Goal: Check status: Check status

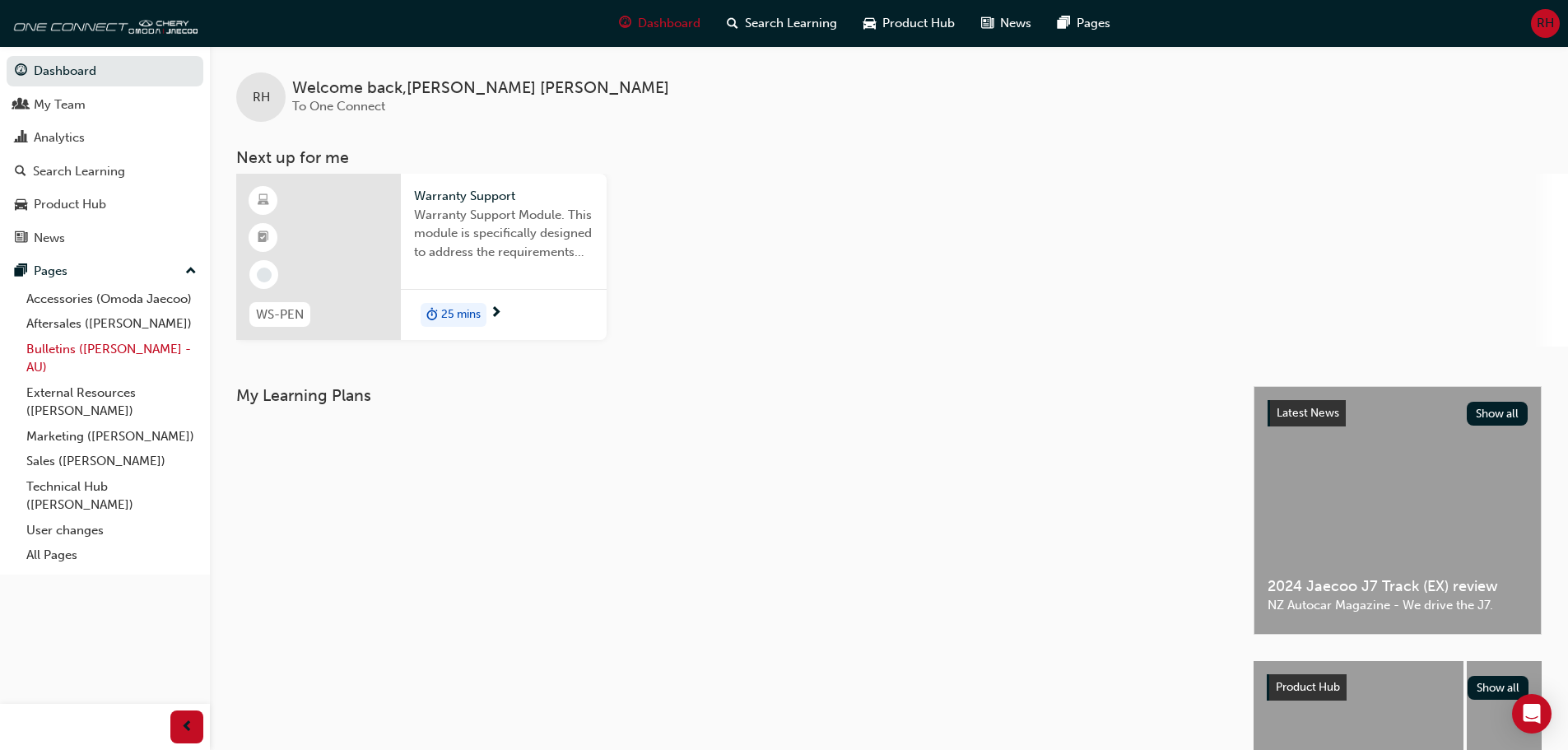
click at [127, 351] on link "Bulletins ([PERSON_NAME] - AU)" at bounding box center [112, 359] width 183 height 44
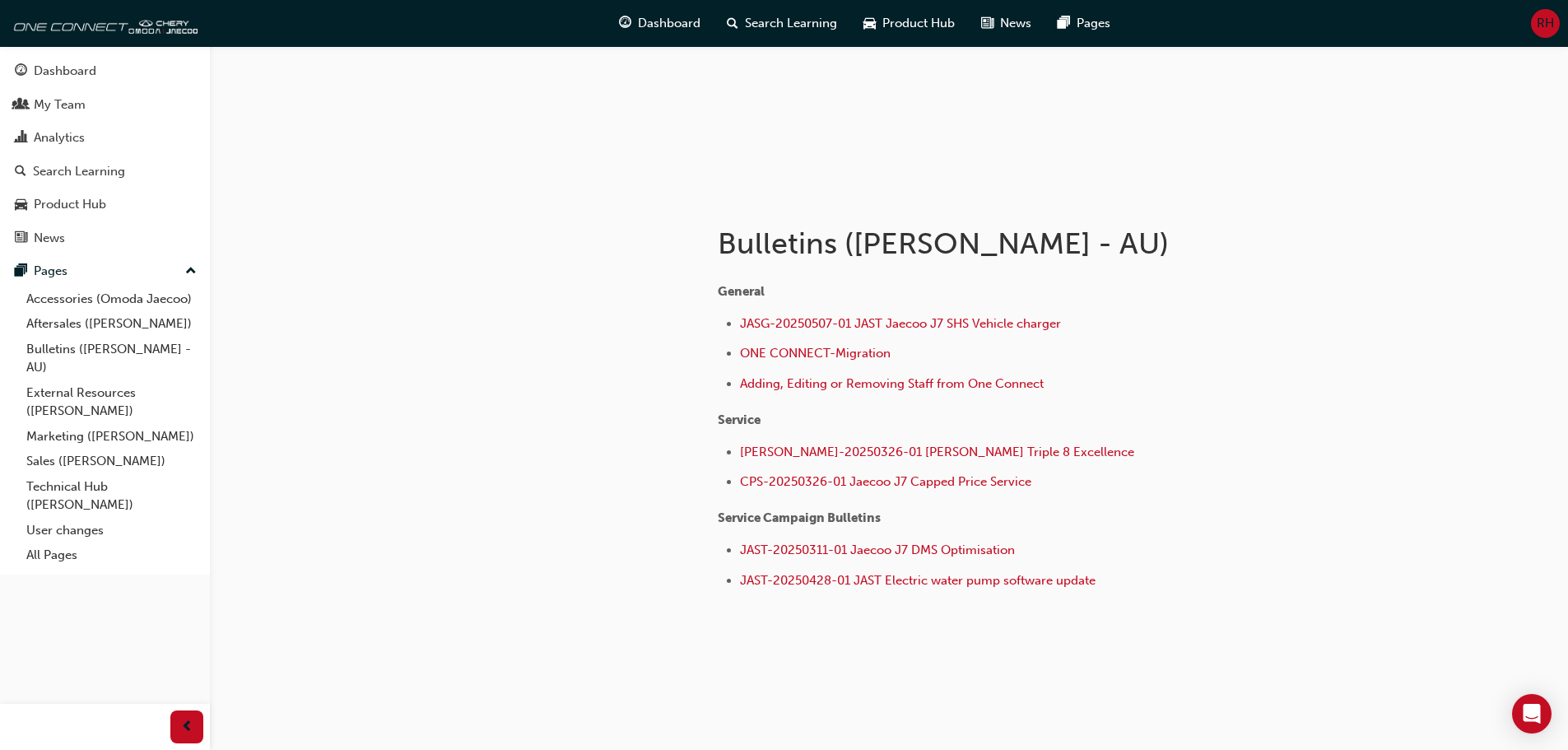
scroll to position [186, 0]
click at [1544, 21] on span "RH" at bounding box center [1545, 24] width 18 height 19
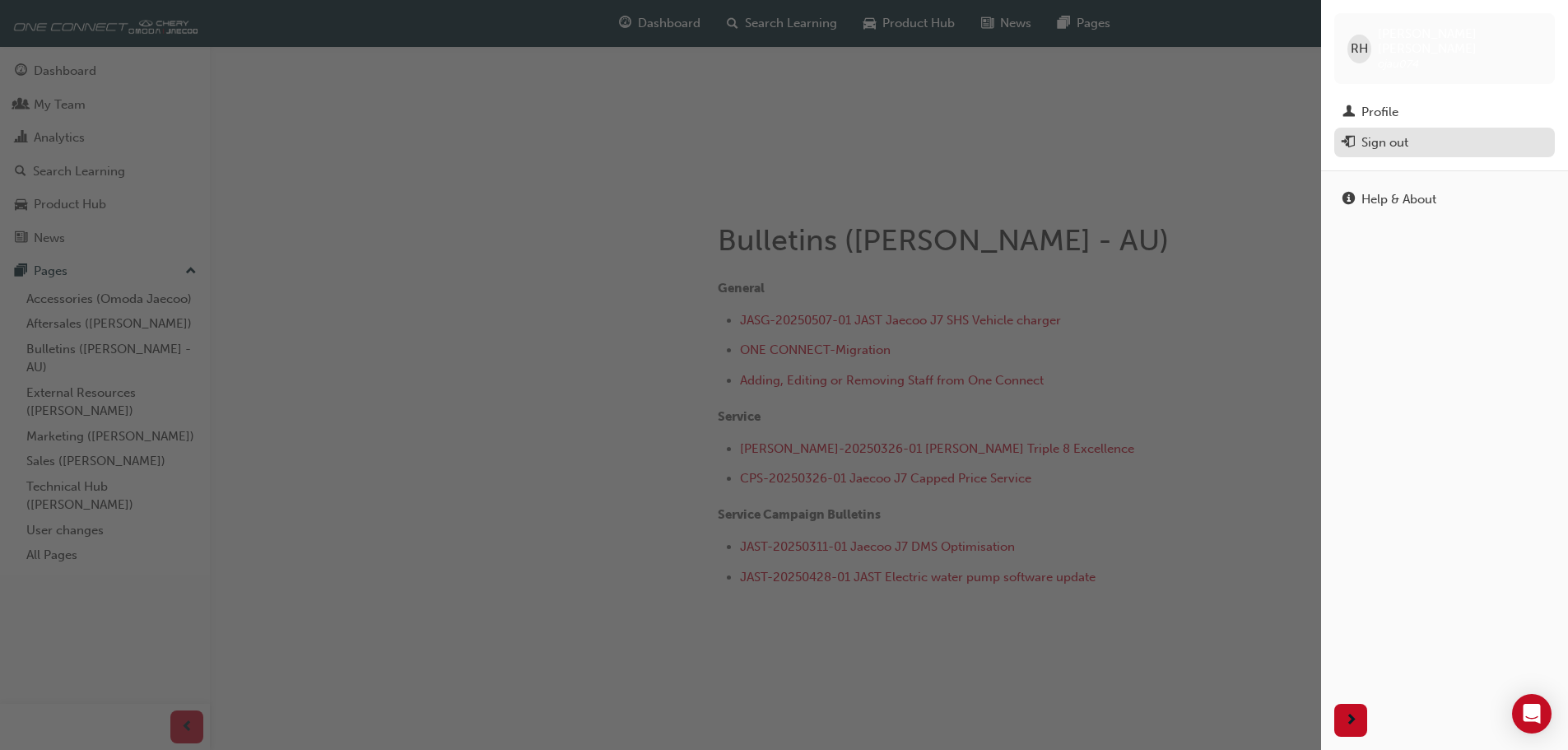
click at [1381, 136] on div "Sign out" at bounding box center [1385, 143] width 47 height 19
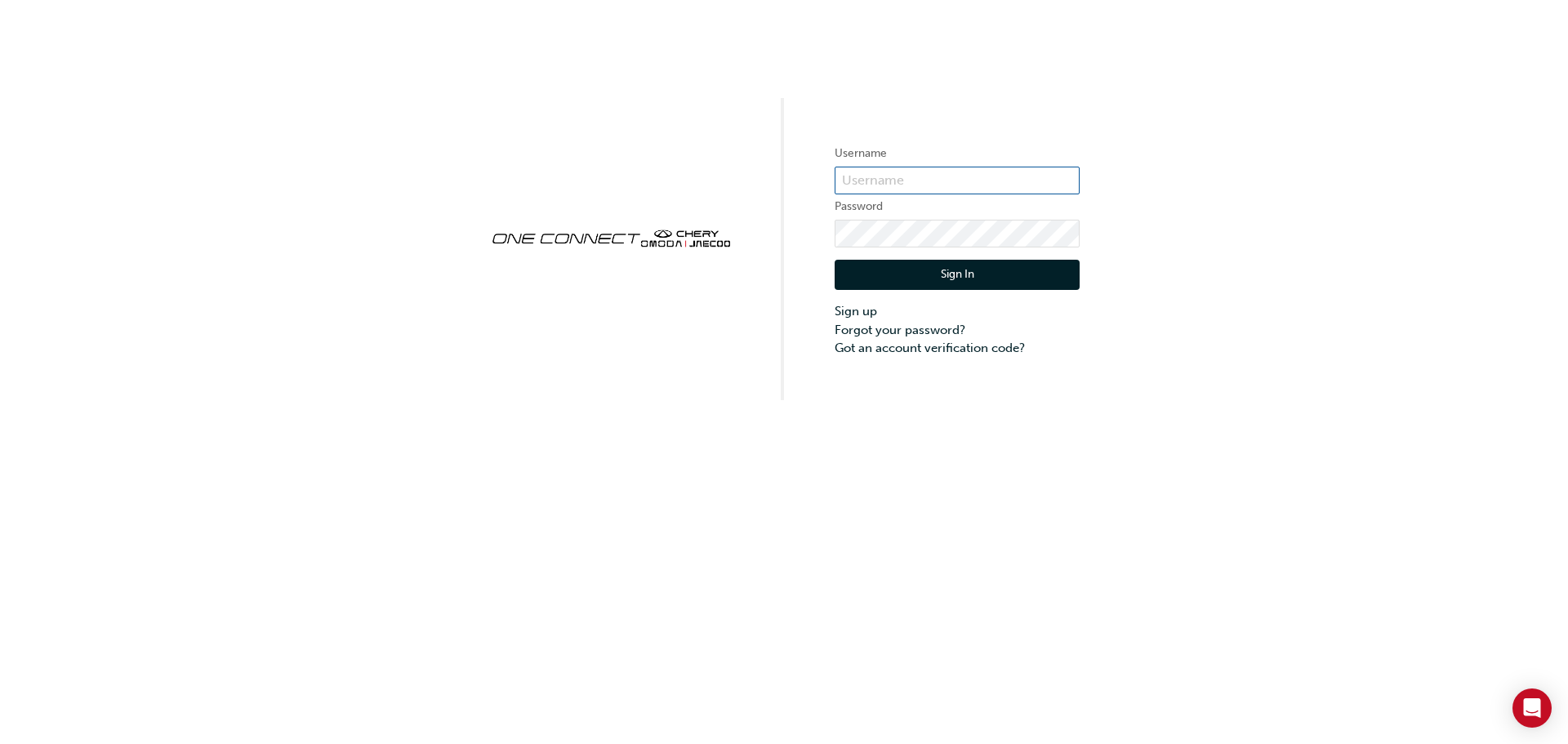
type input "servm@cairnscars.com"
click at [834, 358] on div at bounding box center [834, 358] width 0 height 0
click at [925, 270] on button "Sign In" at bounding box center [957, 275] width 245 height 31
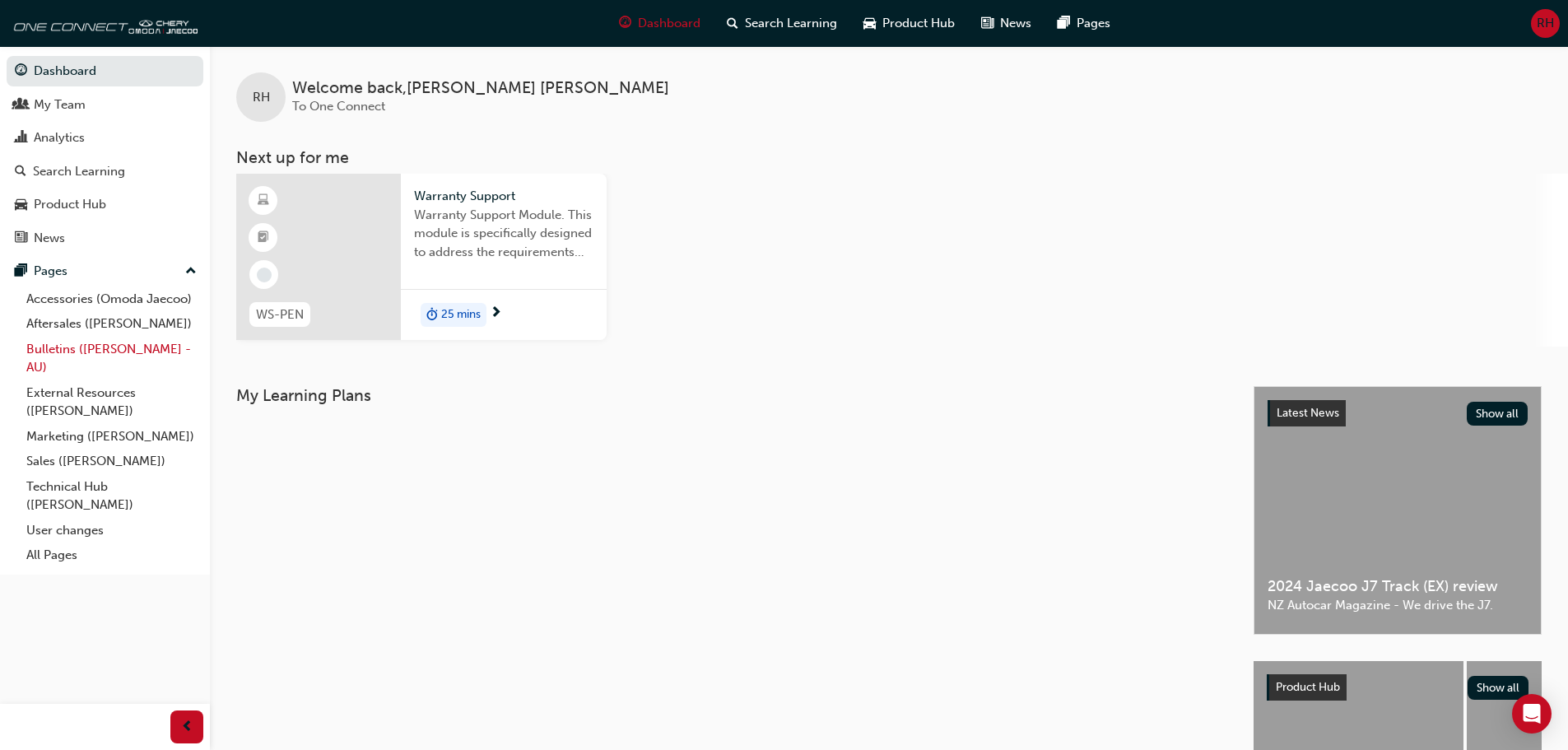
click at [96, 348] on link "Bulletins ([PERSON_NAME] - AU)" at bounding box center [112, 359] width 183 height 44
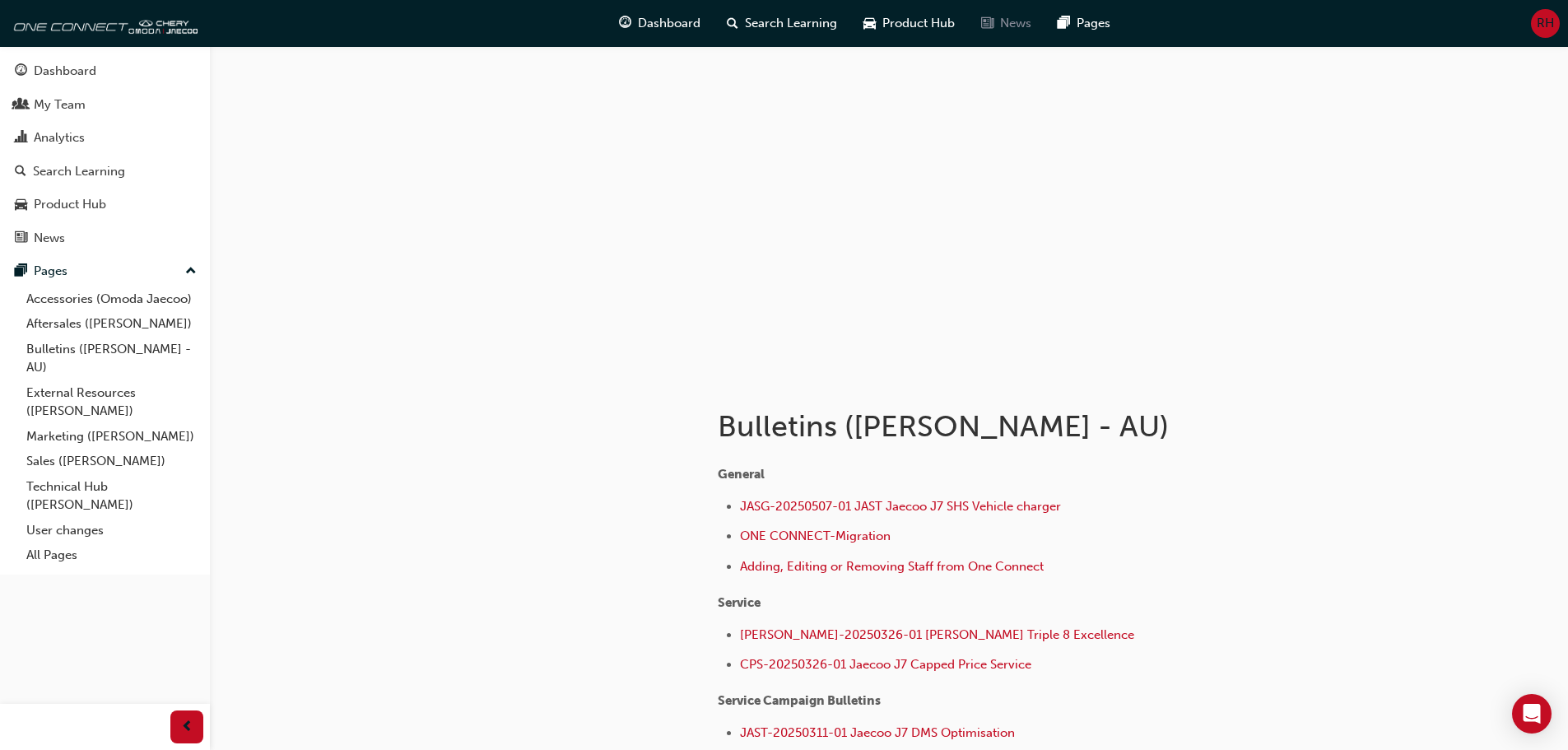
click at [984, 20] on span "news-icon" at bounding box center [987, 24] width 13 height 20
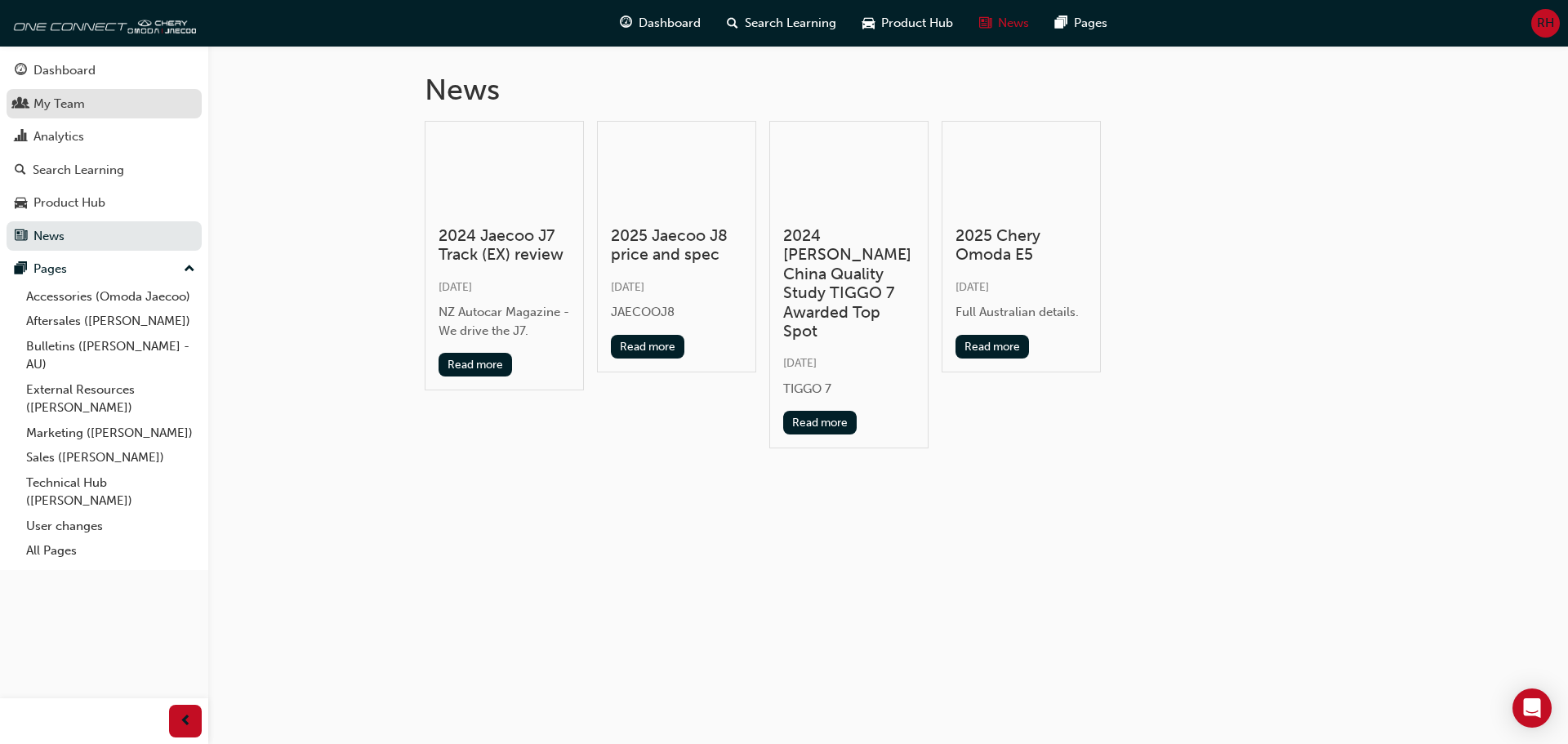
click at [68, 110] on div "My Team" at bounding box center [59, 104] width 52 height 19
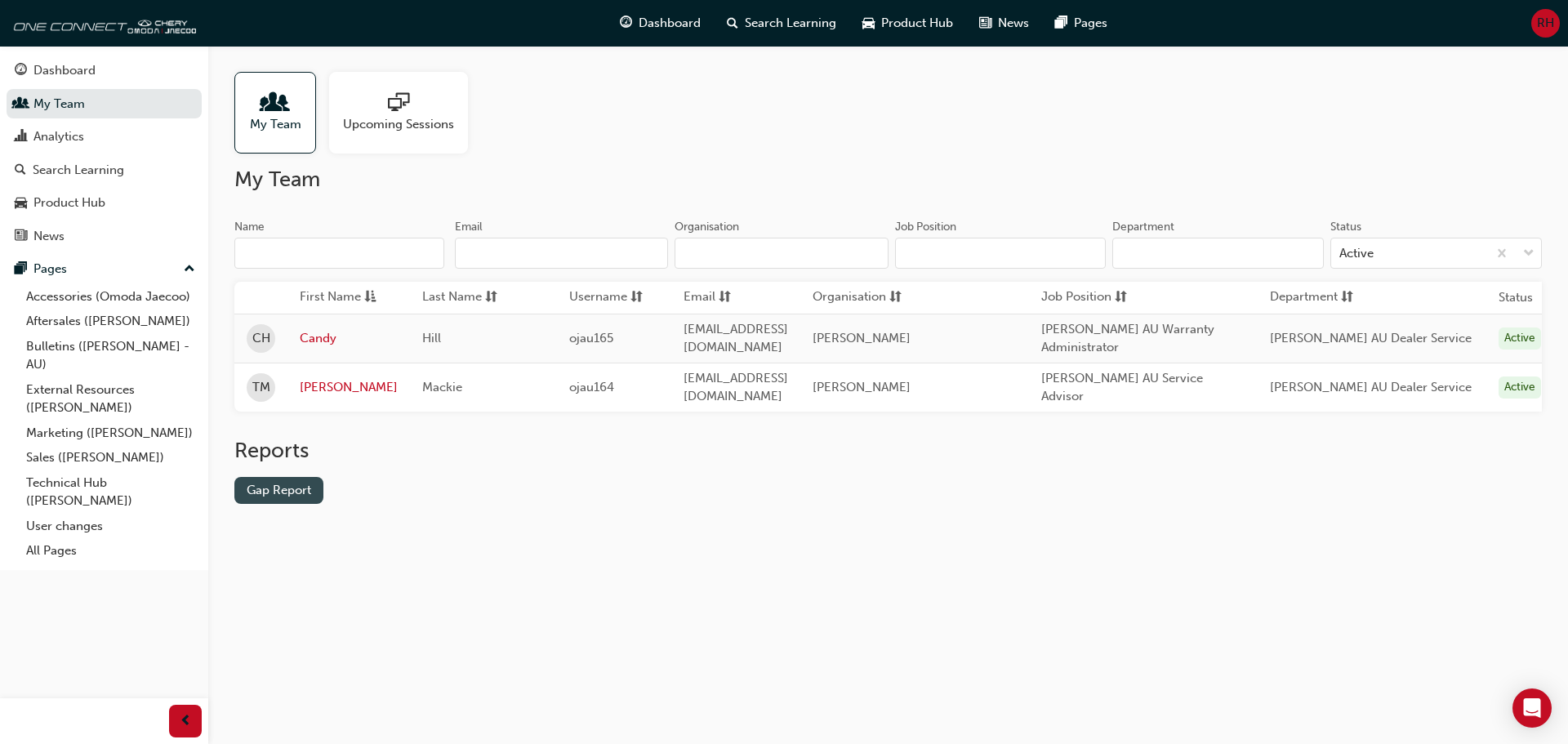
click at [275, 503] on link "Gap Report" at bounding box center [278, 490] width 89 height 27
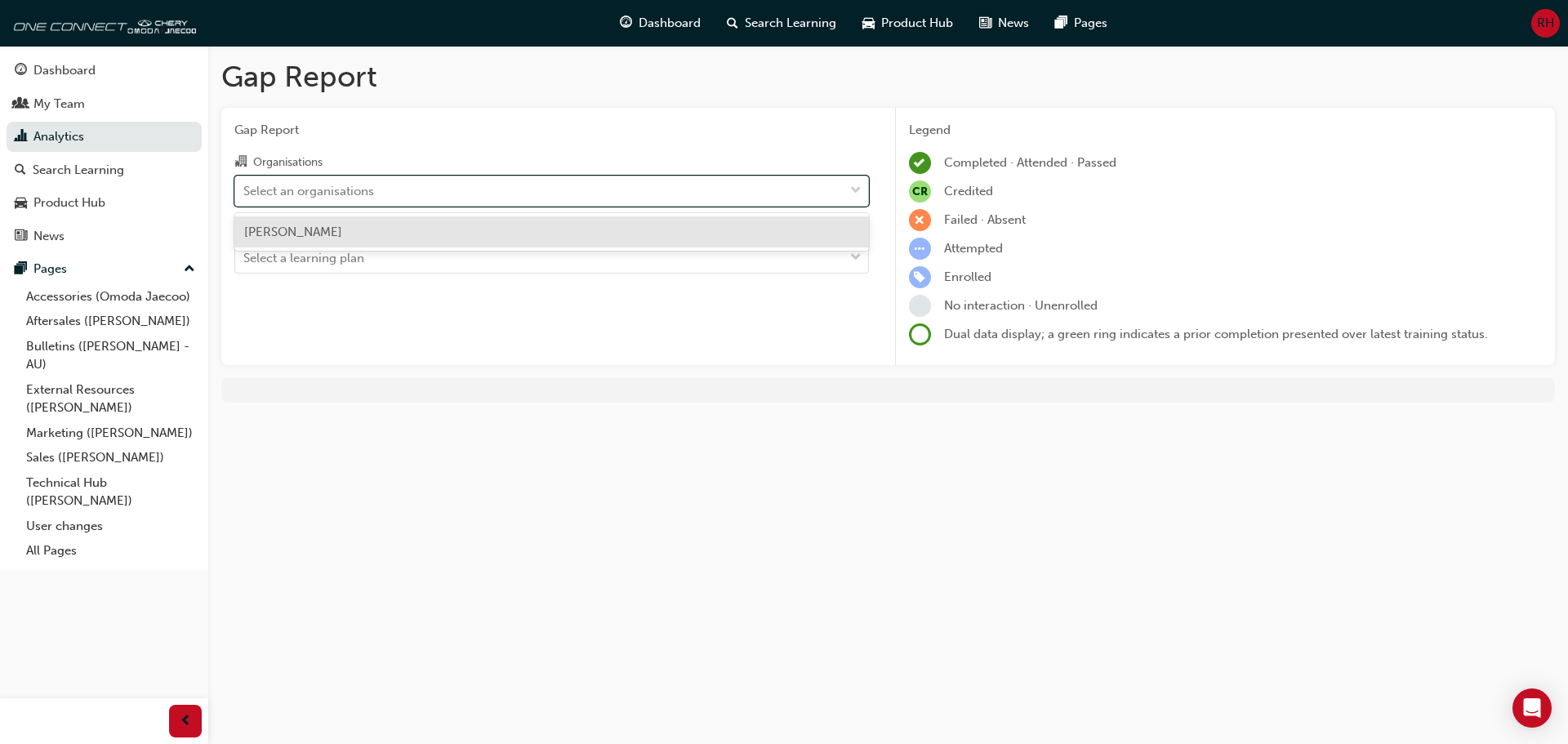
click at [505, 193] on div "Select an organisations" at bounding box center [539, 191] width 609 height 28
click at [245, 193] on input "Organisations option Jaecoo Cairns focused, 1 of 1. 1 result available. Use Up …" at bounding box center [244, 189] width 2 height 14
click at [430, 232] on div "Jaecoo Cairns" at bounding box center [551, 233] width 634 height 32
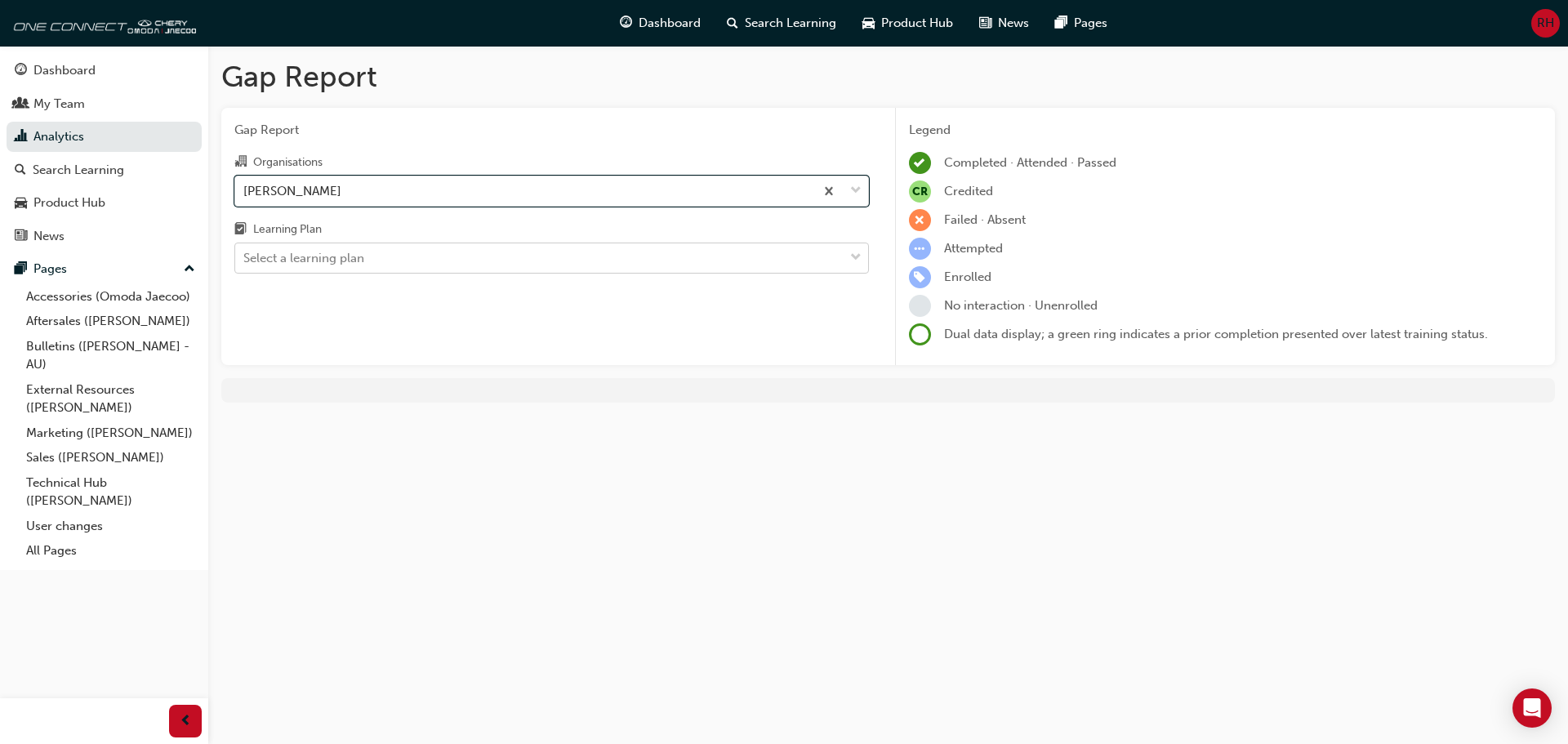
click at [430, 244] on div "Select a learning plan" at bounding box center [539, 259] width 609 height 28
click at [245, 251] on input "Learning Plan Select a learning plan" at bounding box center [244, 258] width 2 height 14
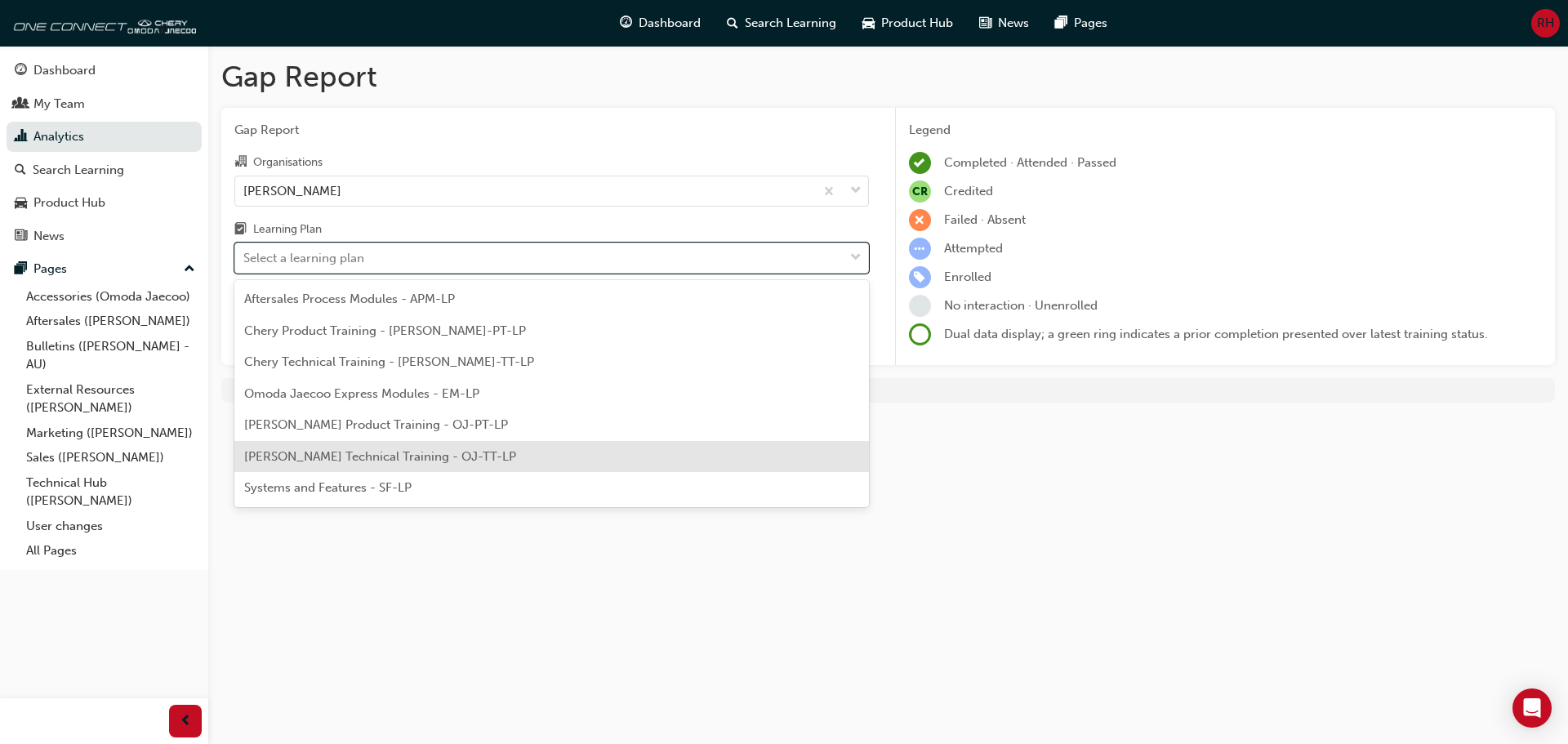
click at [366, 464] on div "Omoda Jaecoo Technical Training - OJ-TT-LP" at bounding box center [551, 457] width 634 height 32
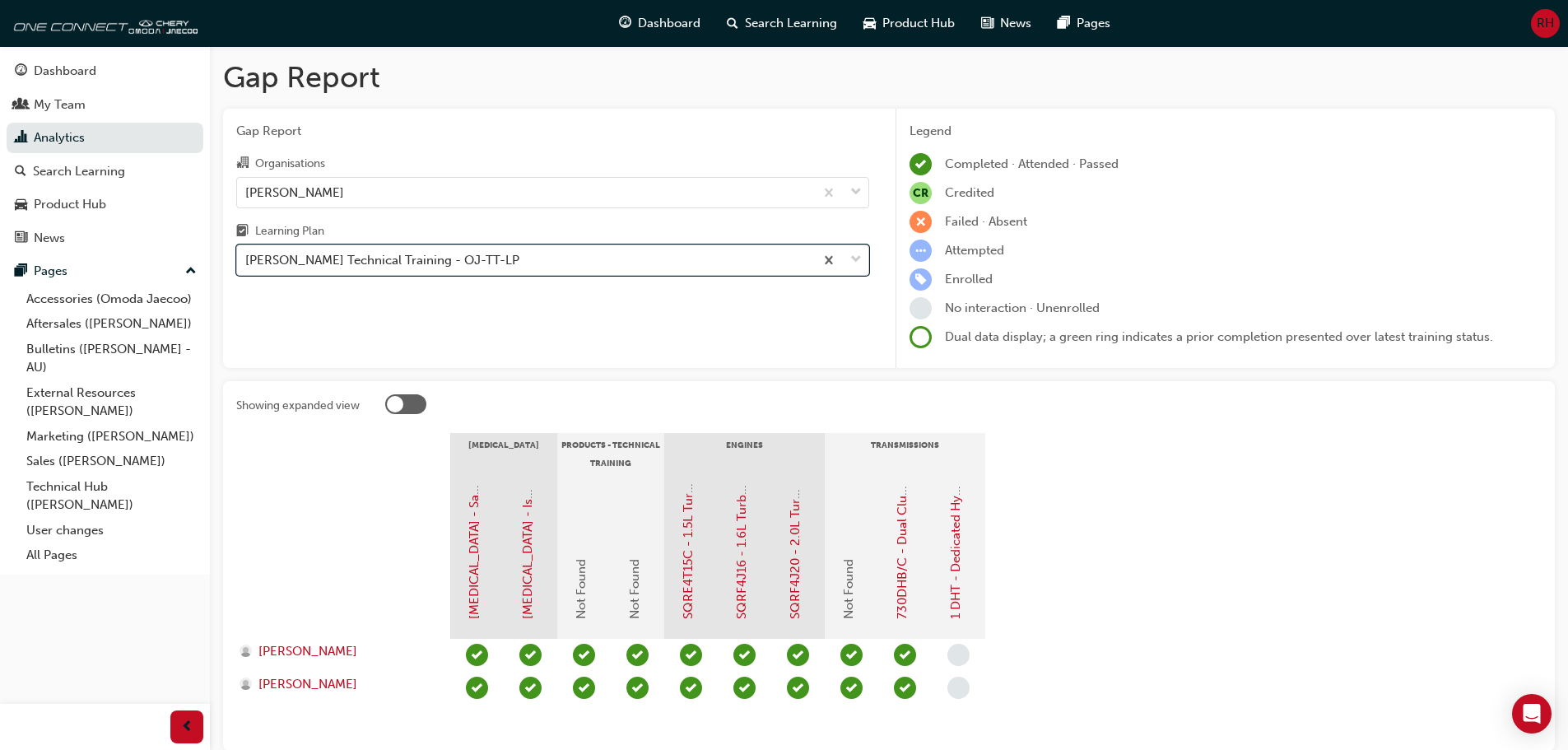
click at [407, 270] on div "Omoda Jaecoo Technical Training - OJ-TT-LP" at bounding box center [525, 261] width 577 height 29
click at [247, 267] on input "Learning Plan option Omoda Jaecoo Technical Training - OJ-TT-LP, selected. 0 re…" at bounding box center [246, 260] width 2 height 14
